Goal: Task Accomplishment & Management: Complete application form

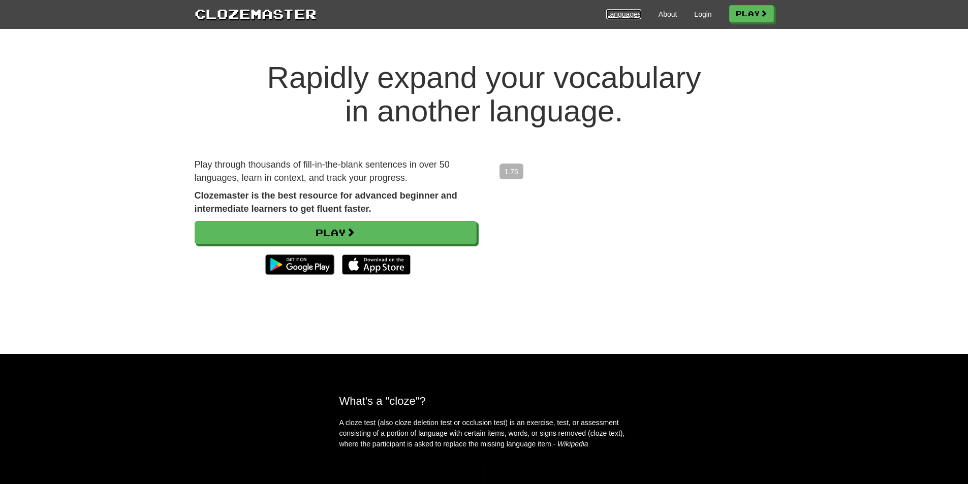
click at [625, 18] on link "Languages" at bounding box center [623, 14] width 35 height 10
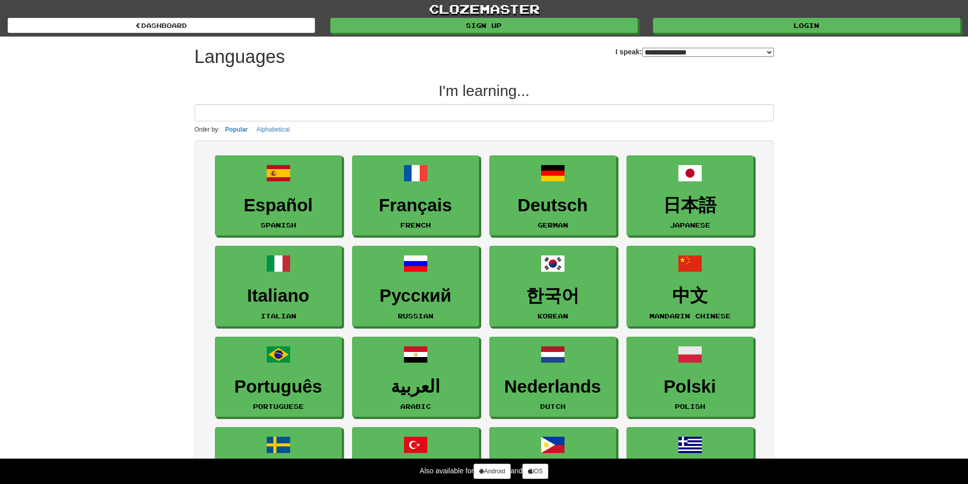
select select "*******"
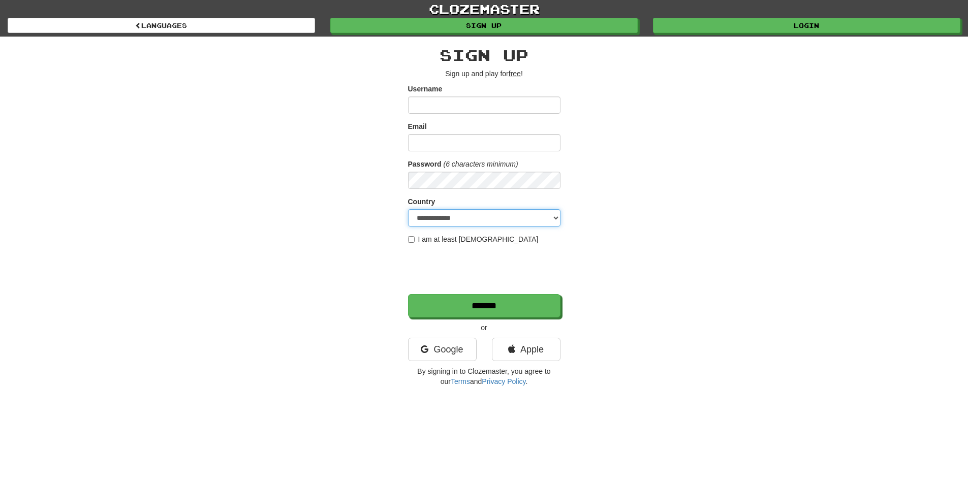
click at [454, 216] on select "**********" at bounding box center [484, 217] width 152 height 17
click at [282, 199] on div "**********" at bounding box center [484, 214] width 594 height 355
